Goal: Task Accomplishment & Management: Manage account settings

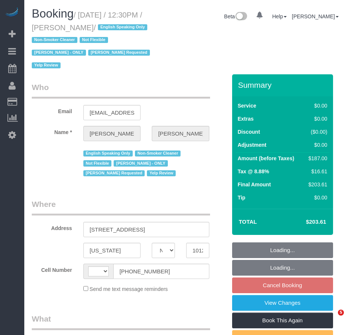
select select "NY"
select select "string:[GEOGRAPHIC_DATA]"
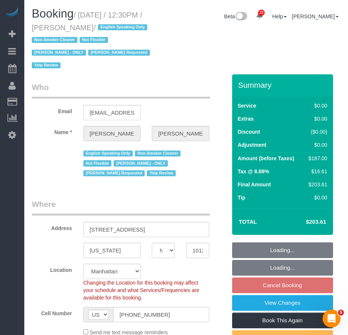
select select "object:853"
select select "string:stripe-pm_1PsPP14VGloSiKo7KAxZUUsI"
select select "number:89"
select select "number:90"
select select "number:15"
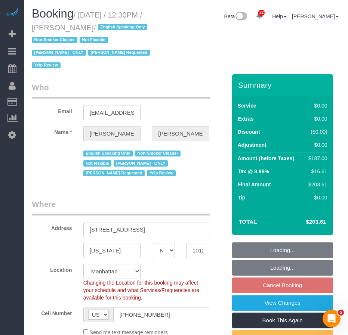
select select "number:5"
select select "2"
select select "object:1118"
select select "2"
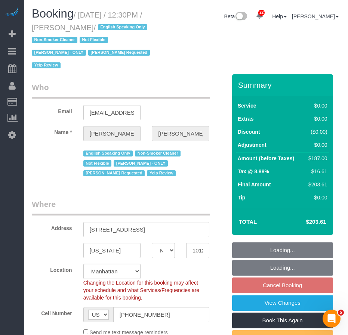
select select "2"
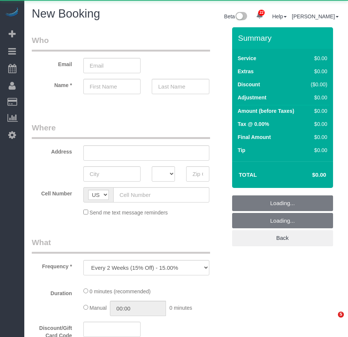
select select "number:89"
select select "number:90"
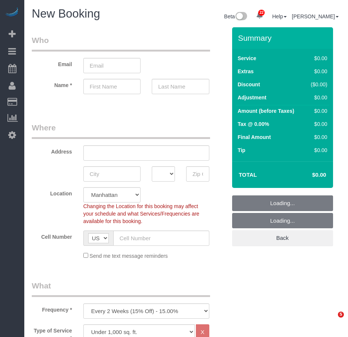
select select "object:2961"
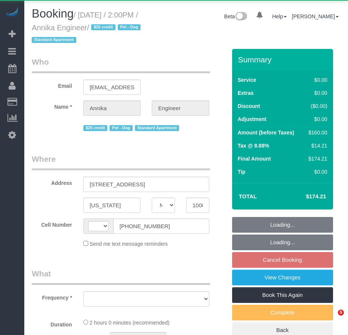
select select "NY"
select select "string:[GEOGRAPHIC_DATA]"
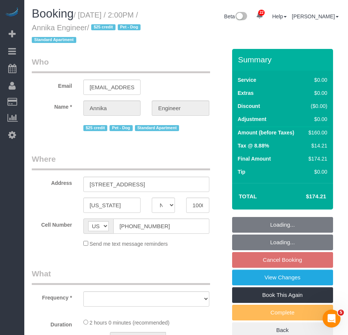
select select "1"
select select "object:911"
select select "spot4"
select select "number:89"
select select "number:90"
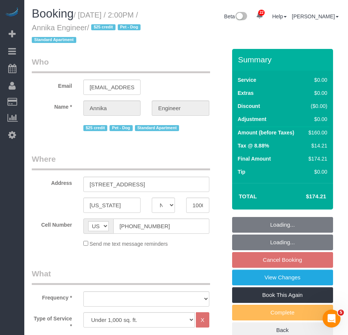
select select "number:13"
select select "number:5"
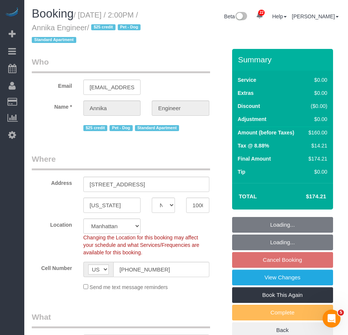
select select "string:stripe-pm_1S9AVr4VGloSiKo7xhoanRqz"
select select "object:1518"
select select "spot61"
select select "1"
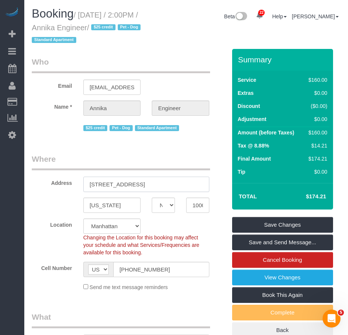
click at [113, 186] on input "[STREET_ADDRESS]" at bounding box center [146, 184] width 126 height 15
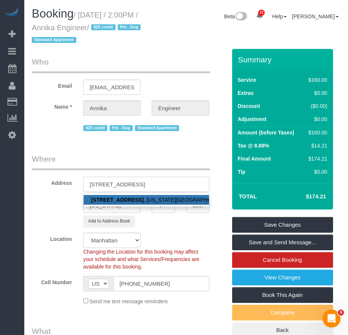
click at [133, 185] on input "[STREET_ADDRESS]" at bounding box center [146, 184] width 126 height 15
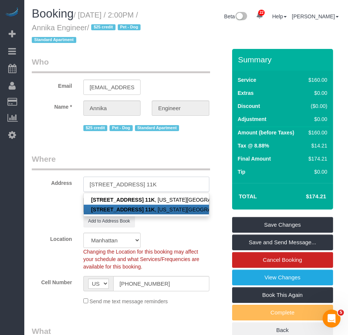
type input "[STREET_ADDRESS] 11K"
click at [59, 218] on div "Add to Address Book" at bounding box center [129, 222] width 206 height 12
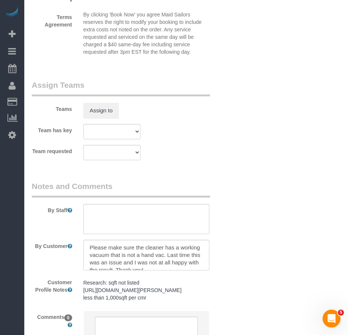
scroll to position [1046, 0]
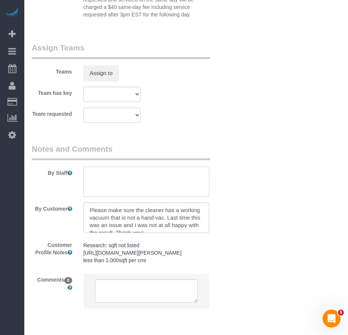
click at [98, 173] on textarea at bounding box center [146, 182] width 126 height 31
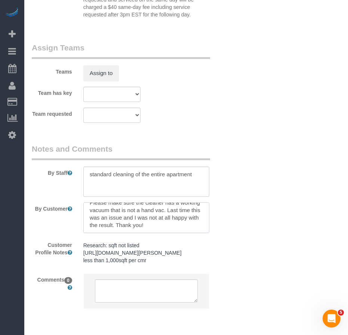
scroll to position [0, 0]
click at [195, 176] on textarea at bounding box center [146, 182] width 126 height 31
drag, startPoint x: 99, startPoint y: 184, endPoint x: 90, endPoint y: 184, distance: 9.0
click at [90, 184] on textarea at bounding box center [146, 182] width 126 height 31
paste textarea "a regular vacuum, not a hand vacuum. Kindly check that it is working"
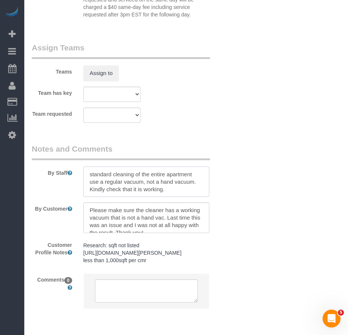
drag, startPoint x: 90, startPoint y: 190, endPoint x: 167, endPoint y: 190, distance: 77.4
click at [167, 190] on textarea at bounding box center [146, 182] width 126 height 31
paste textarea "Make sure it's in good working condition"
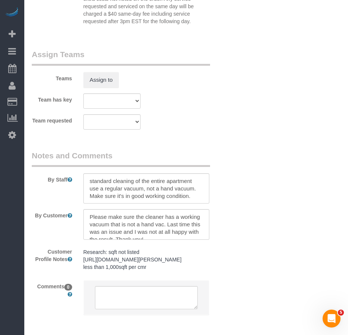
scroll to position [1046, 0]
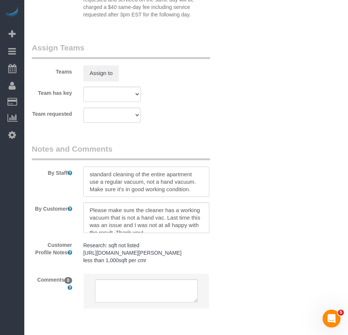
click at [192, 178] on textarea at bounding box center [146, 182] width 126 height 31
drag, startPoint x: 117, startPoint y: 189, endPoint x: 124, endPoint y: 188, distance: 6.5
click at [124, 188] on textarea at bounding box center [146, 182] width 126 height 31
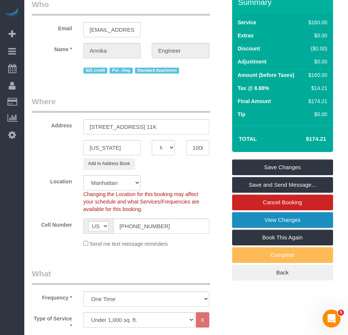
scroll to position [0, 0]
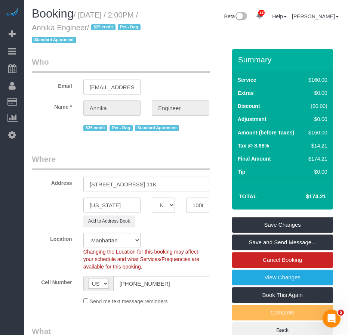
type textarea "standard cleaning of the entire apartment. use a regular vacuum, not a hand vac…"
drag, startPoint x: 73, startPoint y: 26, endPoint x: 119, endPoint y: 26, distance: 46.0
click at [119, 26] on small "/ [DATE] / 2:00PM / Annika Engineer / $25 credit Pet - Dog Standard Apartment" at bounding box center [87, 28] width 111 height 34
copy small "Annika Engineer"
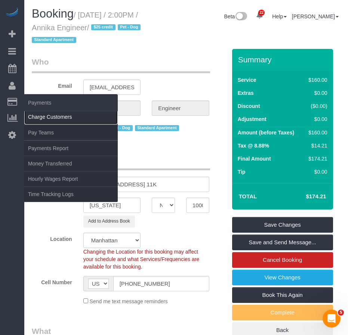
click at [45, 119] on link "Charge Customers" at bounding box center [70, 117] width 93 height 15
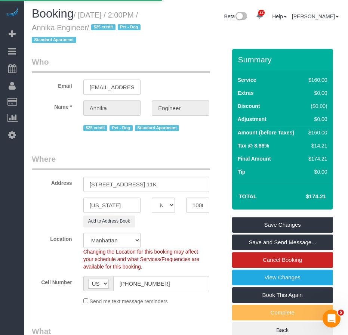
select select
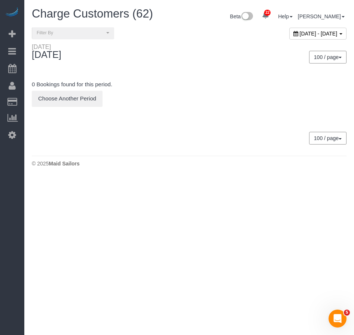
click at [299, 35] on span "[DATE] - [DATE]" at bounding box center [318, 34] width 38 height 6
type input "**********"
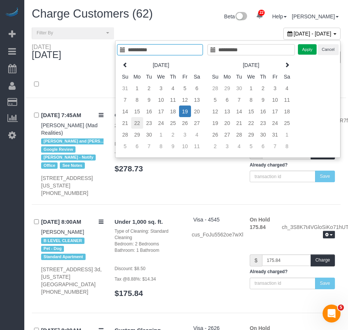
type input "**********"
click at [134, 122] on td "22" at bounding box center [137, 123] width 12 height 12
type input "**********"
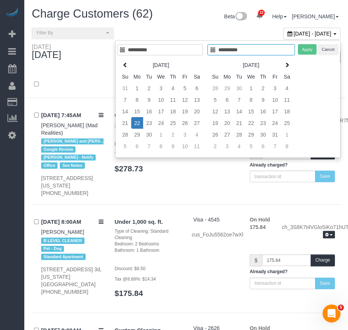
click at [134, 122] on td "22" at bounding box center [137, 123] width 12 height 12
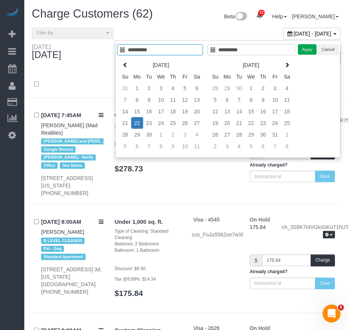
type input "**********"
click at [303, 50] on button "Apply" at bounding box center [307, 49] width 19 height 11
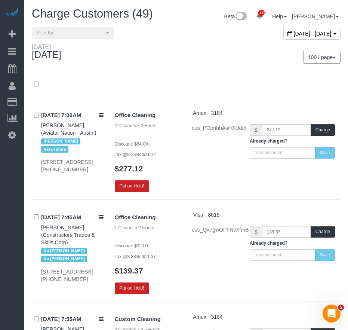
click at [241, 80] on div at bounding box center [186, 87] width 320 height 19
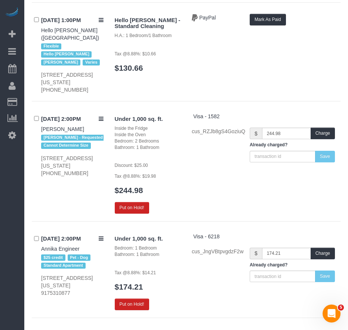
click at [61, 232] on div "[DATE] 2:00PM Annika Engineer $25 credit Pet - Dog Standard Apartment [STREET_A…" at bounding box center [186, 274] width 309 height 85
click at [140, 298] on button "Put on Hold!" at bounding box center [132, 304] width 34 height 12
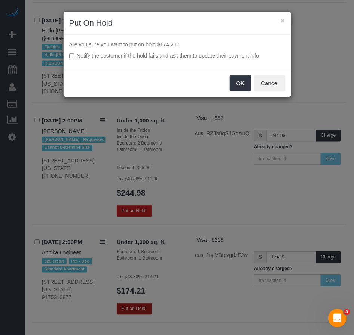
scroll to position [4946, 0]
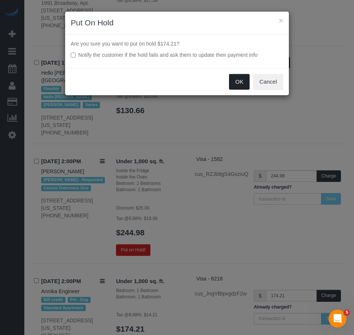
click at [236, 81] on button "OK" at bounding box center [239, 82] width 21 height 16
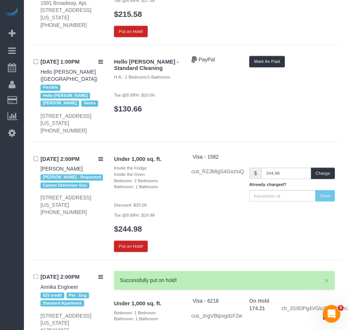
scroll to position [4996, 0]
